Goal: Communication & Community: Answer question/provide support

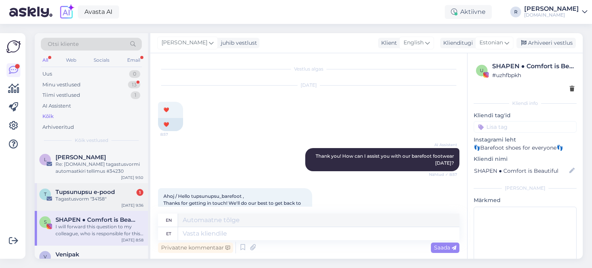
scroll to position [395, 0]
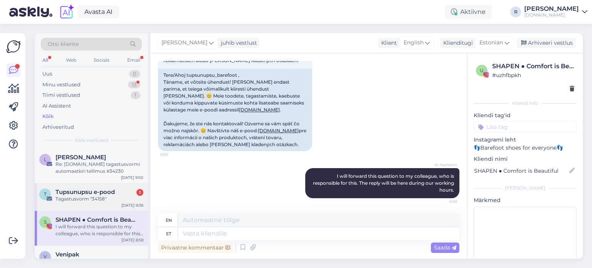
click at [82, 200] on div "Tagastusvorm "34158"" at bounding box center [99, 198] width 88 height 7
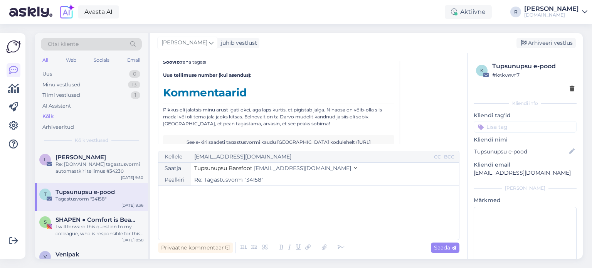
scroll to position [3272, 0]
click at [47, 62] on div "All" at bounding box center [45, 60] width 9 height 10
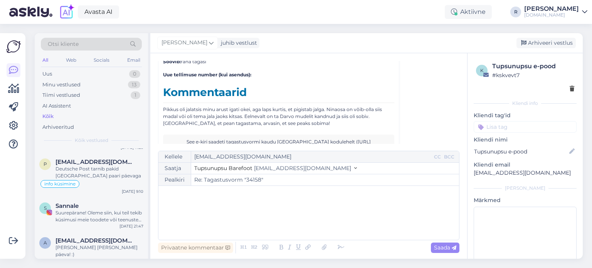
scroll to position [1079, 0]
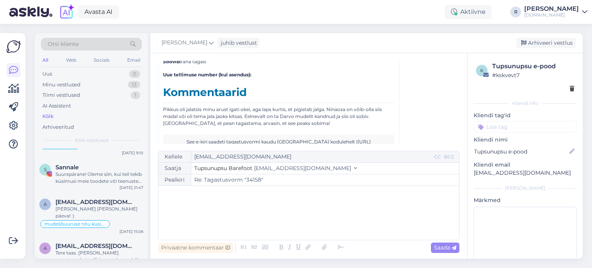
click at [72, 177] on div "Suurepärane! Oleme siin, kui teil tekib küsimusi meie toodete või teenuste koht…" at bounding box center [99, 178] width 88 height 14
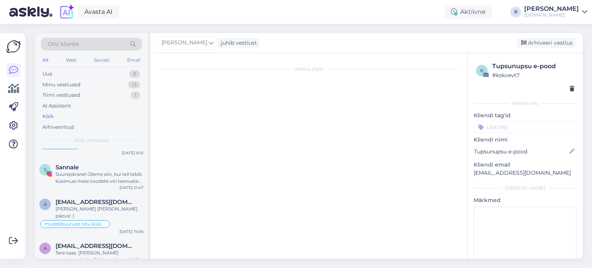
scroll to position [114, 0]
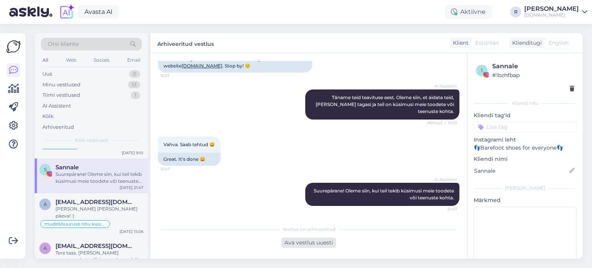
click at [316, 246] on div "Ava vestlus uuesti" at bounding box center [308, 242] width 55 height 10
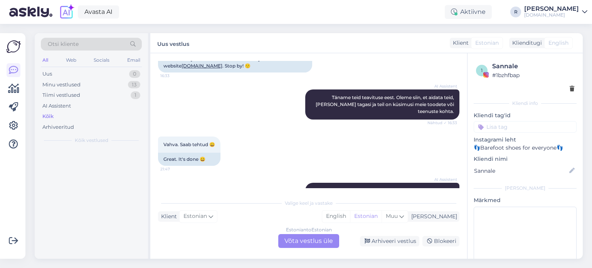
scroll to position [0, 0]
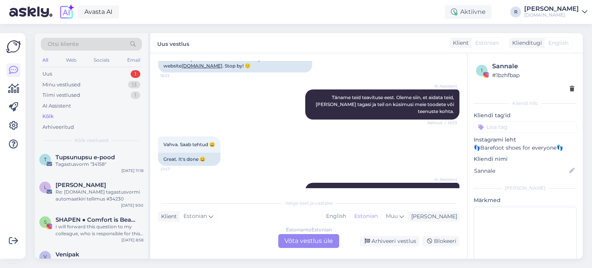
click at [310, 240] on div "Estonian to Estonian Võta vestlus üle" at bounding box center [308, 241] width 61 height 14
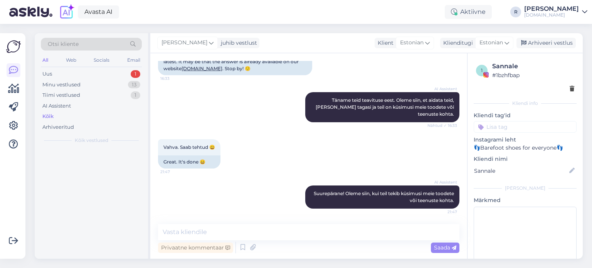
scroll to position [111, 0]
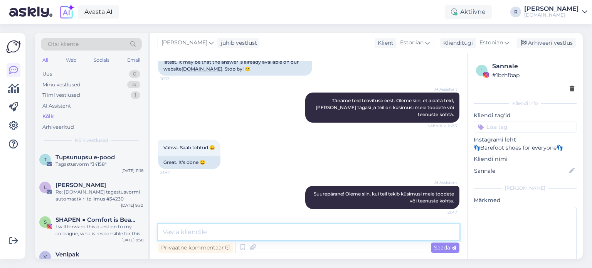
click at [222, 234] on textarea at bounding box center [308, 232] width 301 height 16
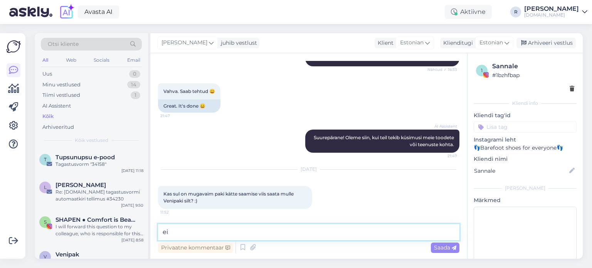
type textarea "e"
type textarea "Hei! Unisendi võin ka saata"
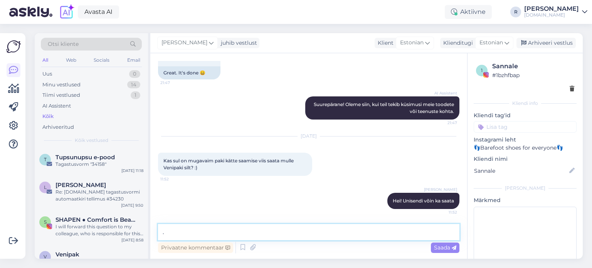
scroll to position [261, 0]
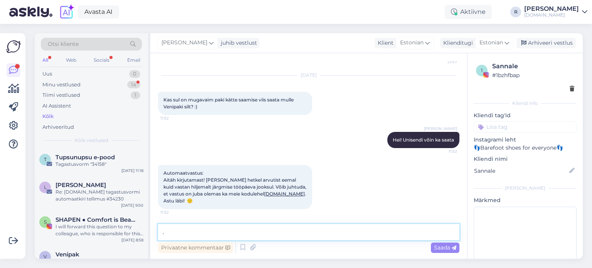
type textarea "."
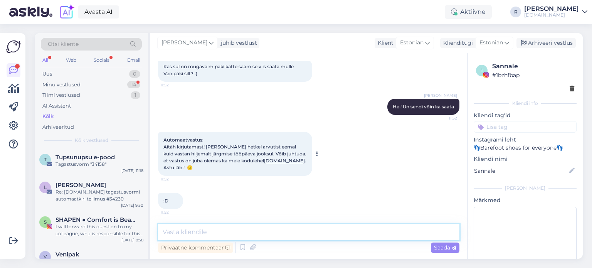
scroll to position [328, 0]
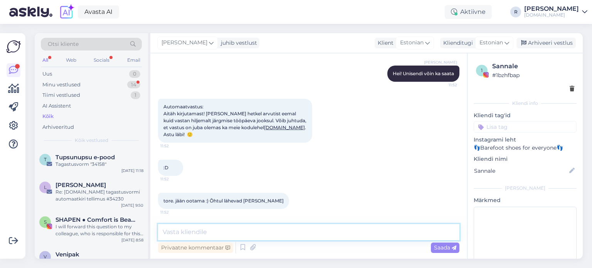
click at [218, 232] on textarea at bounding box center [308, 232] width 301 height 16
type textarea "SUlle sobib Unisend ka?"
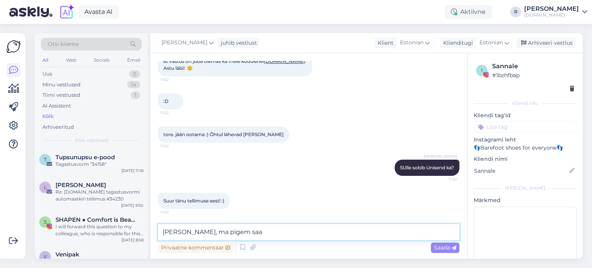
scroll to position [427, 0]
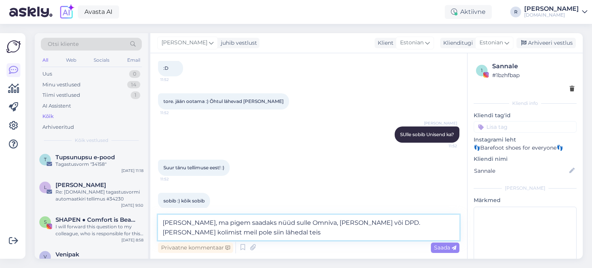
type textarea "[PERSON_NAME], ma pigem saadaks nüüd sulle Omniva, [PERSON_NAME] või DPD. [PERS…"
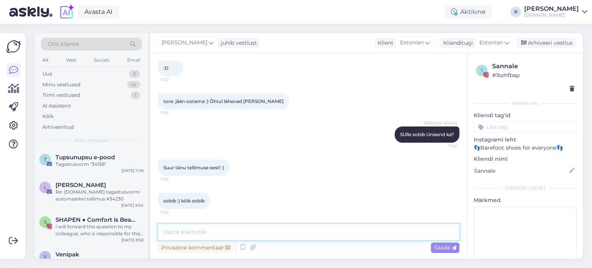
scroll to position [467, 0]
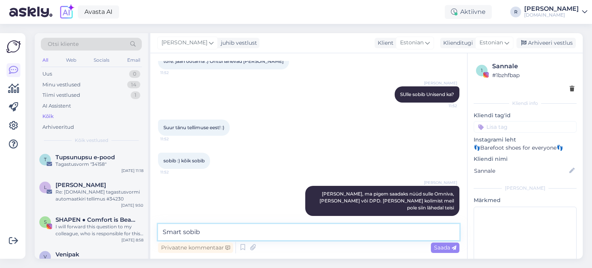
type textarea "Smart sobib?"
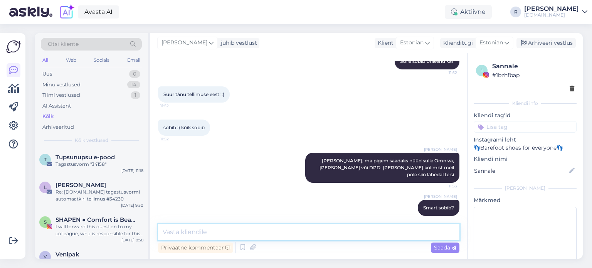
type textarea "A"
type textarea "Ai, [PERSON_NAME] ei saa, kui sul püsikorjet pole"
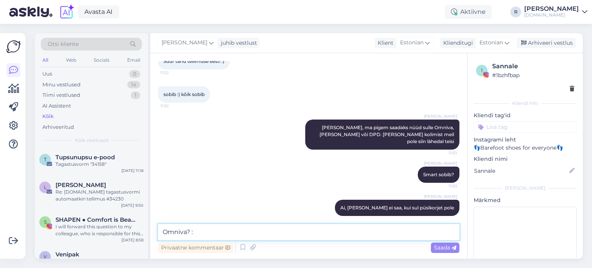
type textarea "Omniva? :D"
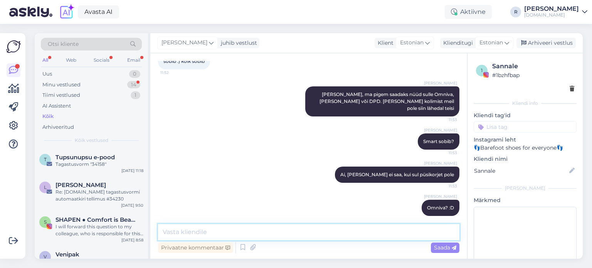
scroll to position [600, 0]
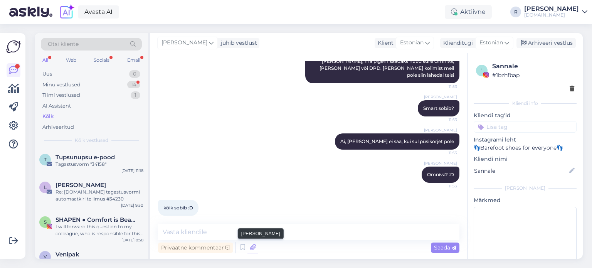
click at [251, 246] on icon at bounding box center [252, 248] width 11 height 12
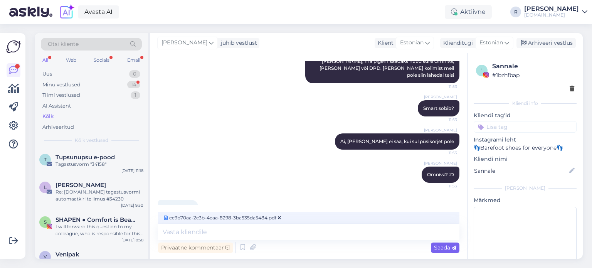
click at [450, 247] on span "Saada" at bounding box center [445, 247] width 22 height 7
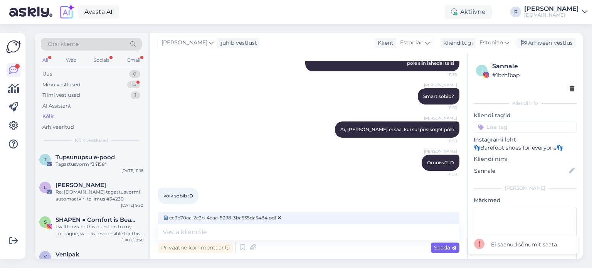
click at [445, 244] on span "Saada" at bounding box center [445, 247] width 22 height 7
click at [278, 217] on icon at bounding box center [279, 217] width 3 height 5
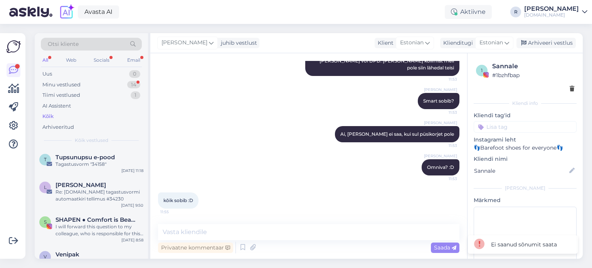
scroll to position [600, 0]
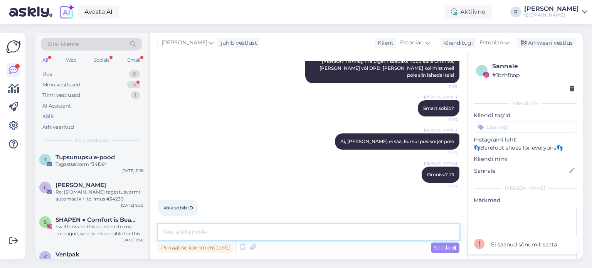
click at [212, 234] on textarea at bounding box center [308, 232] width 301 height 16
type textarea "Panen sulle meilile"
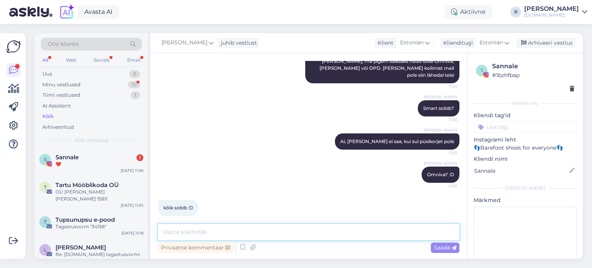
scroll to position [666, 0]
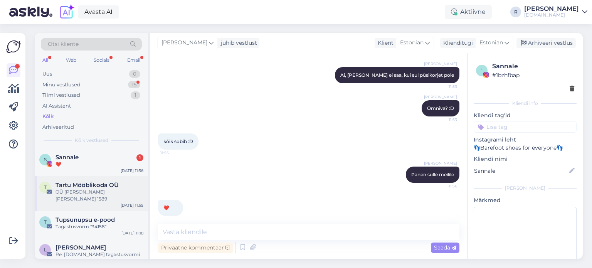
click at [89, 186] on span "Tartu Mööblikoda OÜ" at bounding box center [86, 184] width 63 height 7
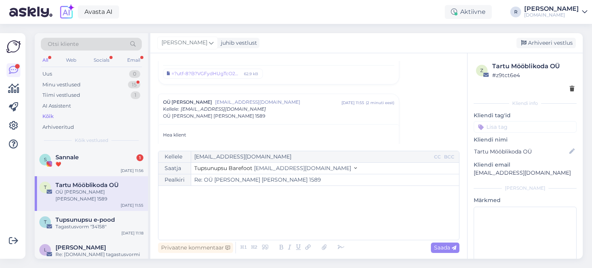
scroll to position [98, 0]
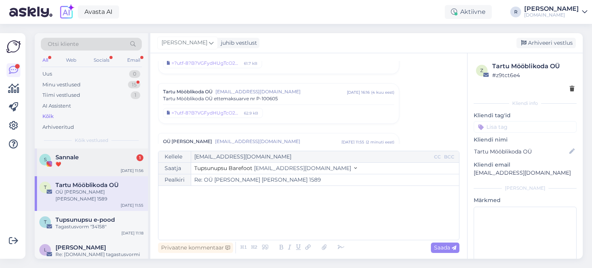
click at [87, 163] on div "❤️" at bounding box center [99, 164] width 88 height 7
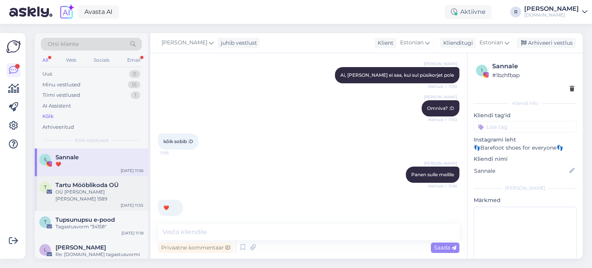
click at [90, 186] on span "Tartu Mööblikoda OÜ" at bounding box center [86, 184] width 63 height 7
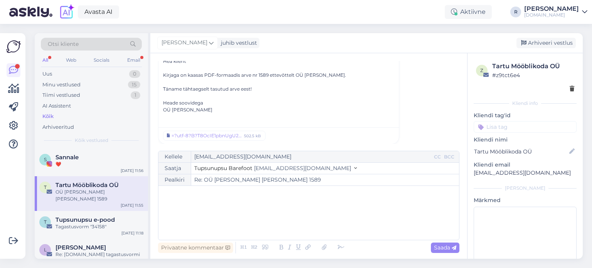
scroll to position [213, 0]
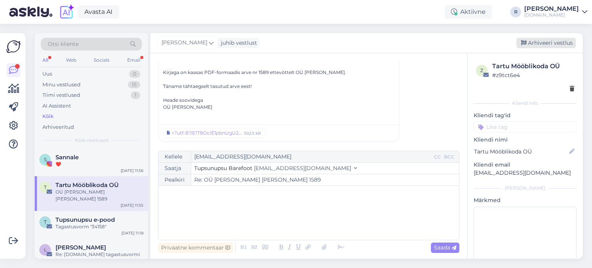
click at [564, 39] on div "Arhiveeri vestlus" at bounding box center [545, 43] width 59 height 10
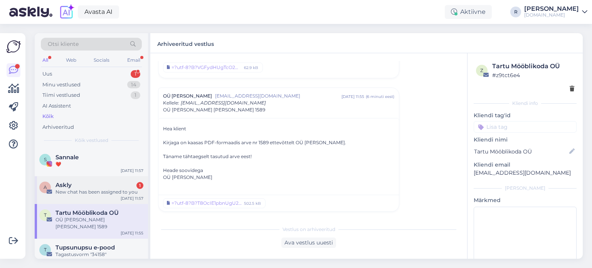
click at [96, 190] on div "New chat has been assigned to you" at bounding box center [99, 191] width 88 height 7
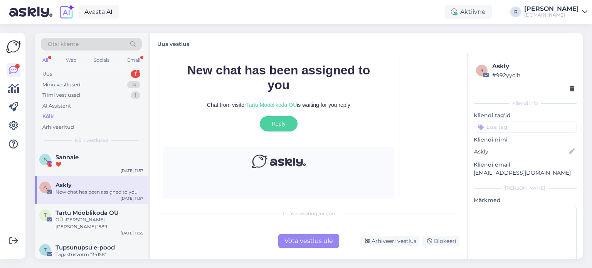
scroll to position [217, 0]
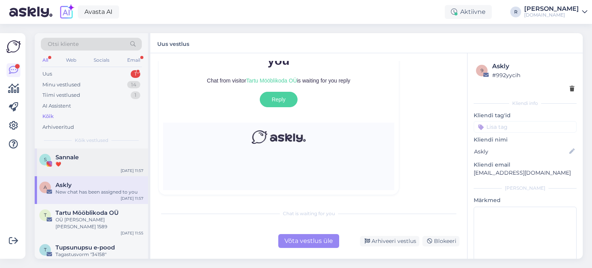
click at [87, 161] on div "❤️" at bounding box center [99, 164] width 88 height 7
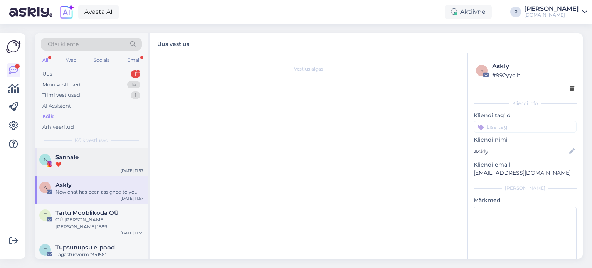
scroll to position [666, 0]
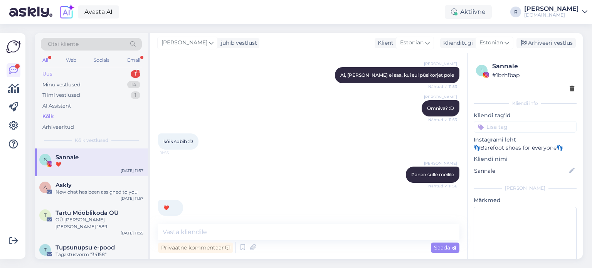
click at [75, 75] on div "Uus 1" at bounding box center [91, 74] width 101 height 11
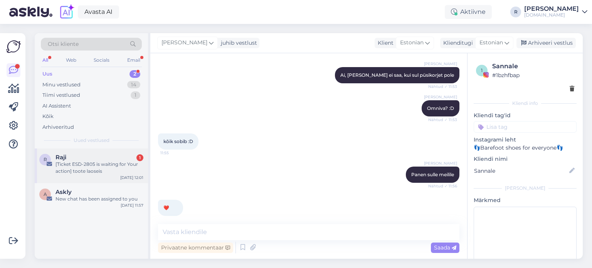
click at [82, 160] on div "Raji 1" at bounding box center [99, 157] width 88 height 7
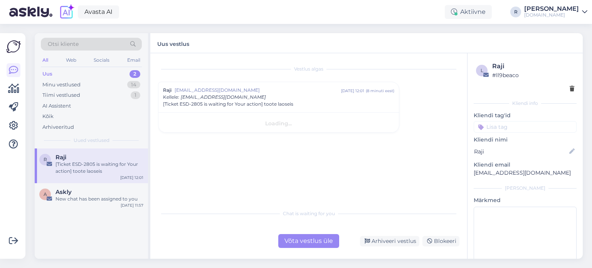
scroll to position [0, 0]
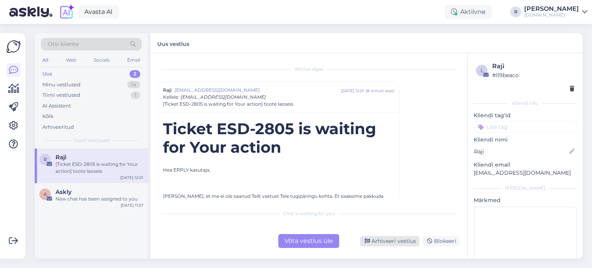
click at [390, 242] on div "Arhiveeri vestlus" at bounding box center [389, 241] width 59 height 10
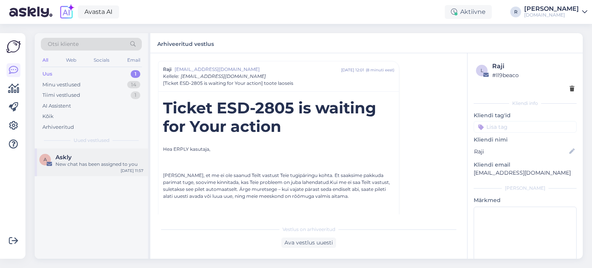
click at [83, 171] on div "A Askly New chat has been assigned to you [DATE] 11:57" at bounding box center [91, 162] width 113 height 28
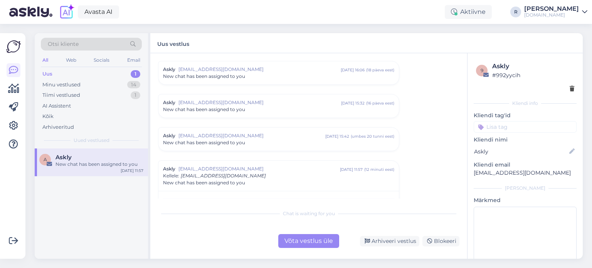
scroll to position [120, 0]
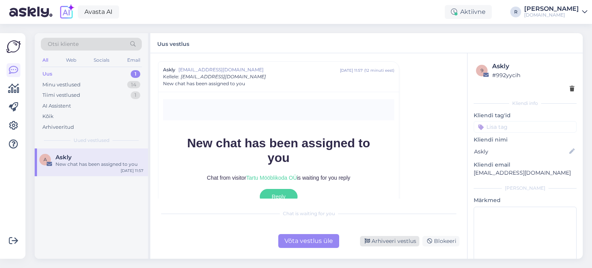
click at [392, 243] on div "Arhiveeri vestlus" at bounding box center [389, 241] width 59 height 10
